Goal: Obtain resource: Obtain resource

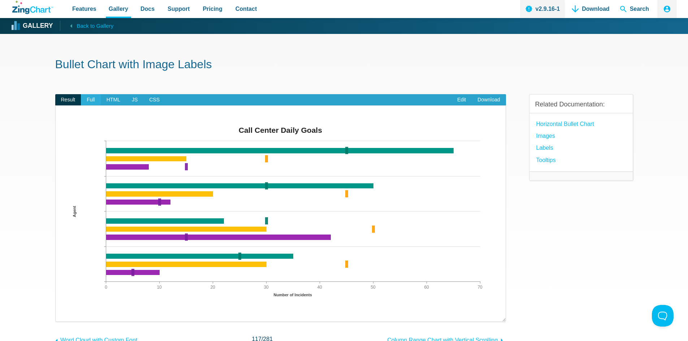
click at [86, 98] on span "Full" at bounding box center [91, 100] width 20 height 12
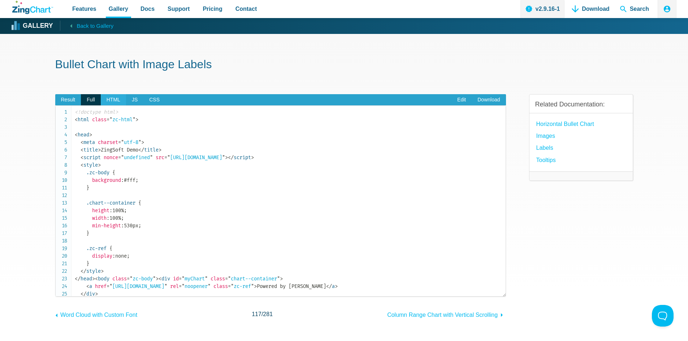
click at [109, 100] on span "HTML" at bounding box center [113, 100] width 25 height 12
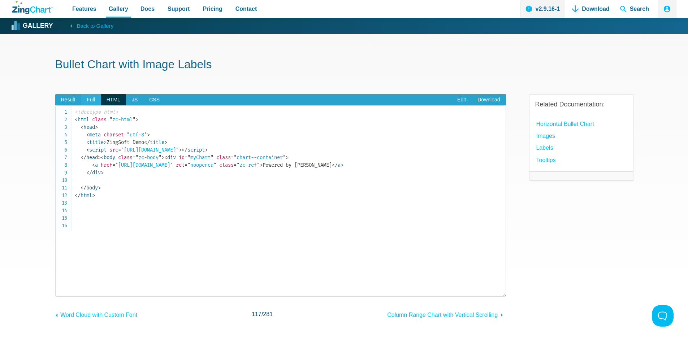
click at [93, 102] on span "Full" at bounding box center [91, 100] width 20 height 12
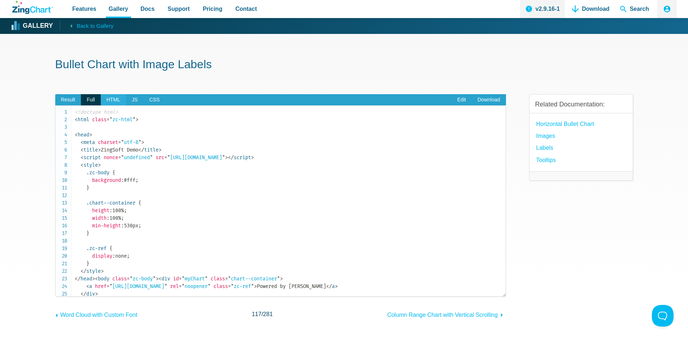
click at [107, 99] on span "HTML" at bounding box center [113, 100] width 25 height 12
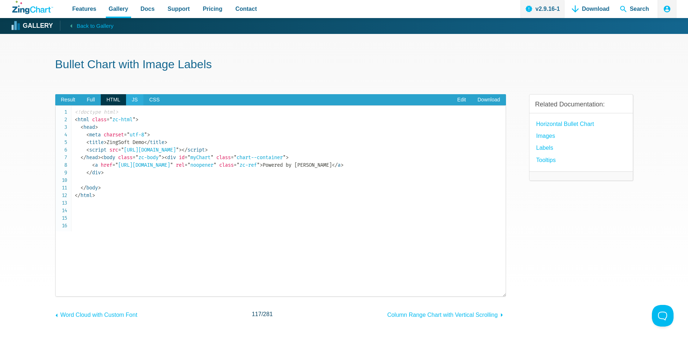
click at [130, 99] on span "JS" at bounding box center [134, 100] width 17 height 12
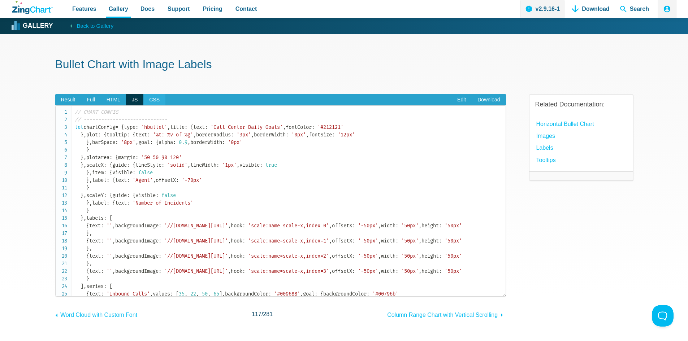
click at [152, 98] on span "CSS" at bounding box center [154, 100] width 22 height 12
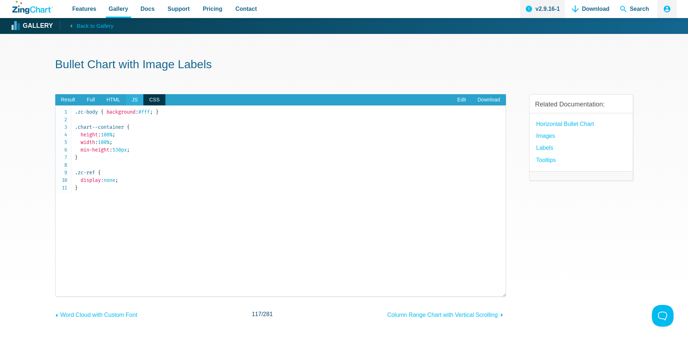
click at [129, 100] on span "JS" at bounding box center [134, 100] width 17 height 12
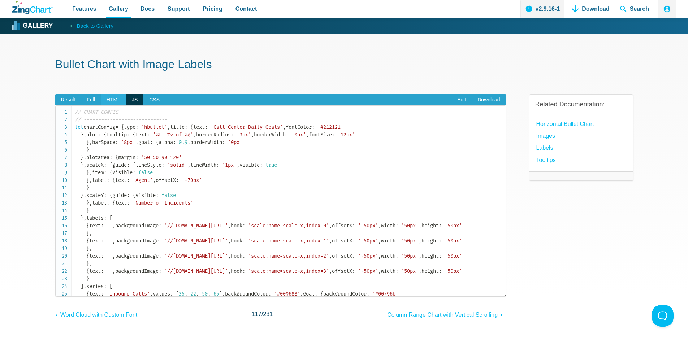
click at [108, 102] on span "HTML" at bounding box center [113, 100] width 25 height 12
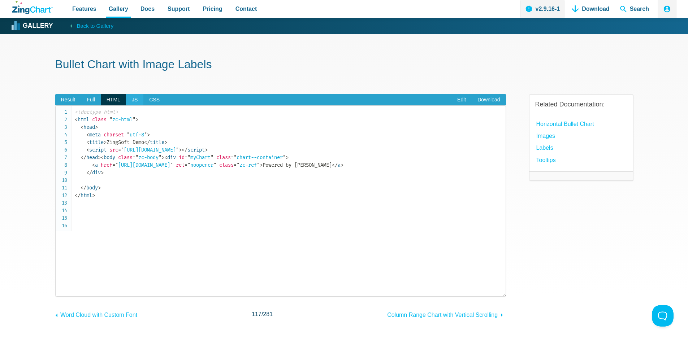
click at [139, 98] on span "JS" at bounding box center [134, 100] width 17 height 12
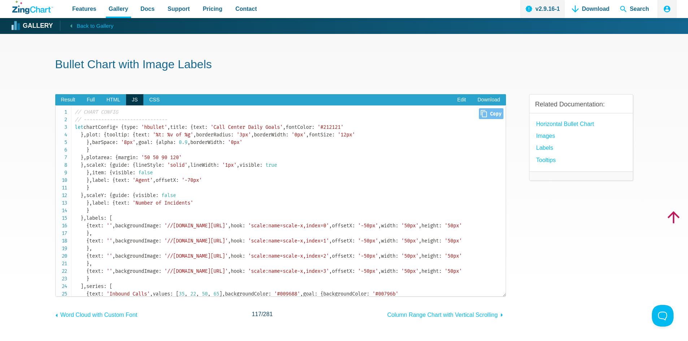
click at [481, 112] on icon "App Content" at bounding box center [484, 113] width 6 height 7
click at [481, 114] on icon "Close" at bounding box center [484, 113] width 6 height 7
click at [480, 114] on span "Copied!" at bounding box center [492, 113] width 24 height 11
type input "// CHART CONFIG// -----------------------------let chartConfig = { type: 'hbull…"
click at [501, 51] on div "Bullet Chart with Image Labels Result Full HTML JS CSS Edit Download ​ Powered …" at bounding box center [344, 219] width 578 height 371
